Goal: Entertainment & Leisure: Browse casually

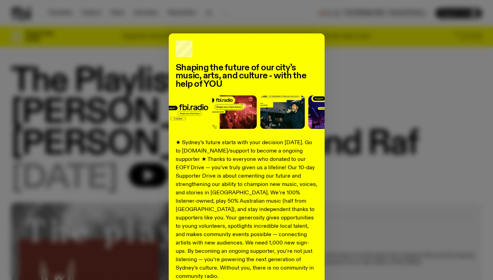
click at [274, 43] on div "Shaping the future of our city’s music, arts, and culture - with the help of YO…" at bounding box center [247, 176] width 156 height 286
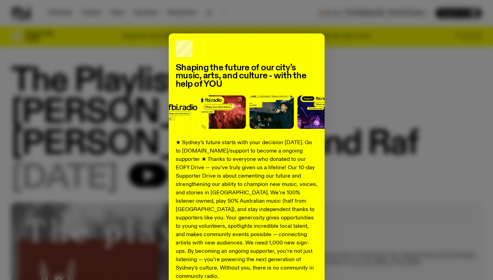
scroll to position [64, 0]
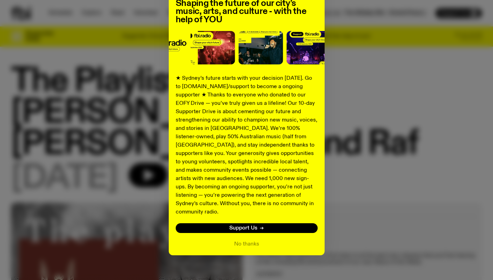
click at [238, 240] on button "No thanks" at bounding box center [246, 244] width 25 height 8
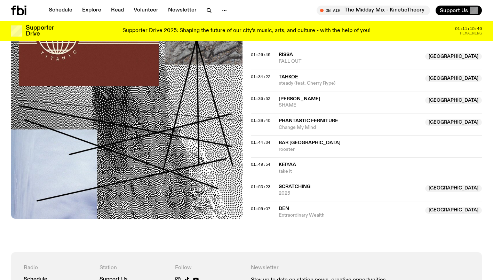
scroll to position [795, 0]
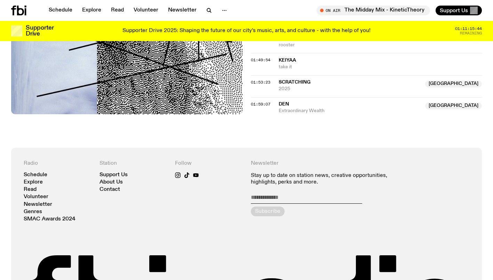
click at [33, 179] on link "Explore" at bounding box center [33, 181] width 19 height 5
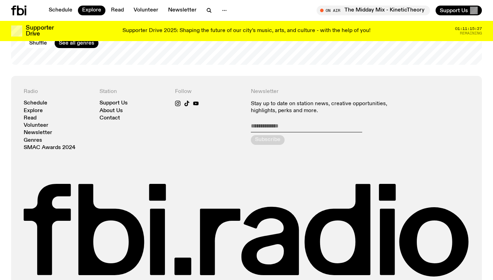
scroll to position [1287, 0]
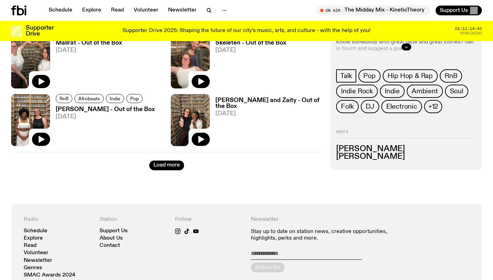
scroll to position [1156, 0]
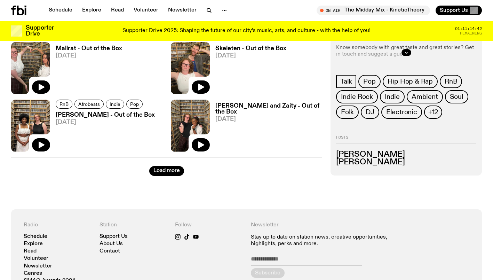
click at [160, 170] on button "Load more" at bounding box center [166, 171] width 35 height 10
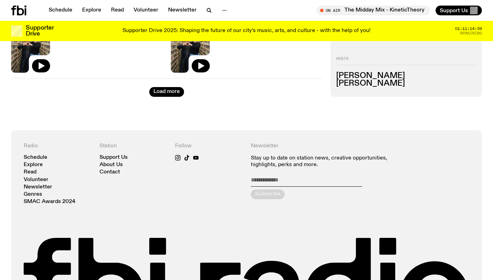
scroll to position [2130, 0]
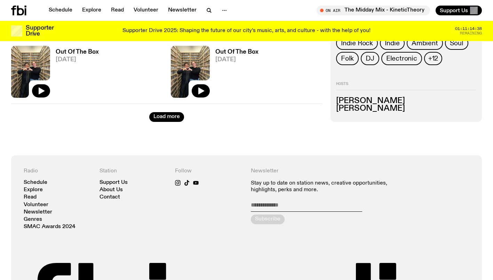
click at [163, 117] on button "Load more" at bounding box center [166, 117] width 35 height 10
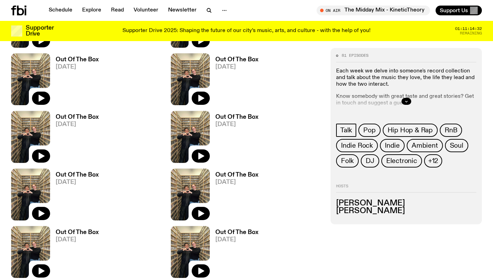
scroll to position [2402, 0]
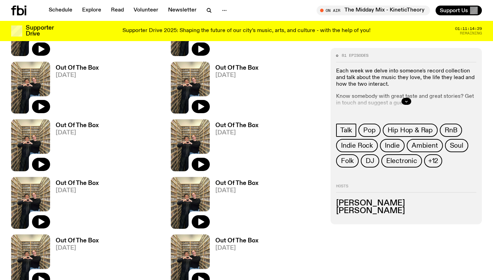
click at [407, 102] on icon "button" at bounding box center [406, 101] width 4 height 4
